Goal: Information Seeking & Learning: Find specific fact

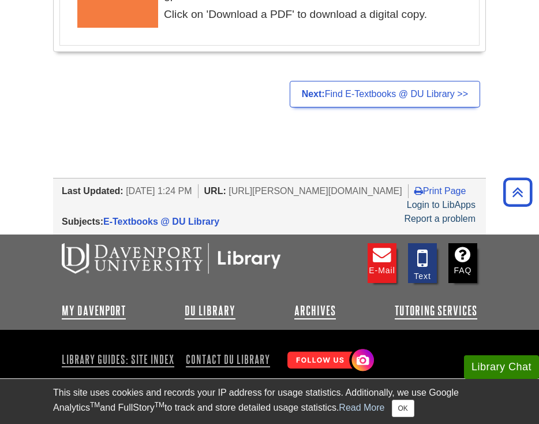
scroll to position [2720, 0]
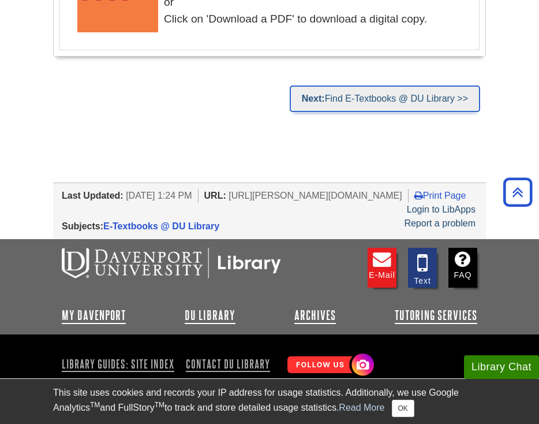
click at [336, 112] on link "Next: Find E-Textbooks @ DU Library >>" at bounding box center [385, 98] width 190 height 27
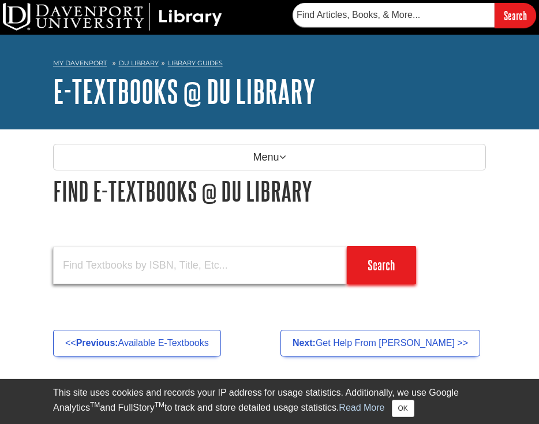
click at [227, 259] on input "text" at bounding box center [200, 265] width 294 height 38
paste input "Create a directory on your computer known as C:\SPSSDATA"
type input "Create a directory on your computer known as C:\SPSSDATA"
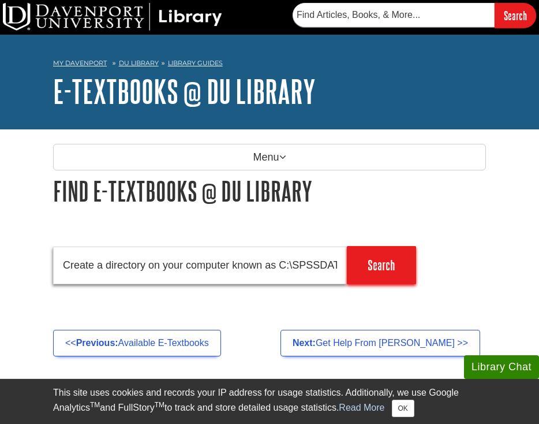
drag, startPoint x: 338, startPoint y: 268, endPoint x: 12, endPoint y: 249, distance: 326.6
click at [12, 249] on body "Library Chat This site uses cookies and records your IP address for usage stati…" at bounding box center [269, 349] width 539 height 698
paste input "ISBN: 978-1-5443-6042-3"
type input "ISBN: 978-1-5443-6042-3"
click at [347, 246] on input "Search" at bounding box center [381, 265] width 69 height 38
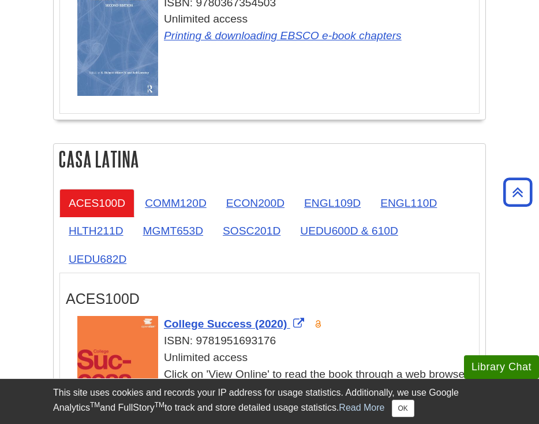
scroll to position [2536, 0]
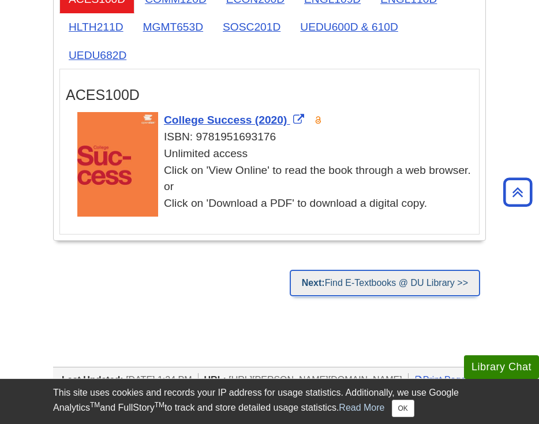
click at [422, 276] on link "Next: Find E-Textbooks @ DU Library >>" at bounding box center [385, 282] width 190 height 27
